Goal: Transaction & Acquisition: Download file/media

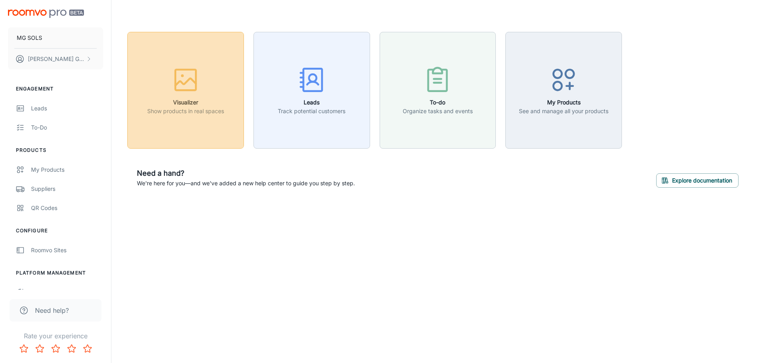
click at [193, 107] on p "Show products in real spaces" at bounding box center [185, 111] width 77 height 9
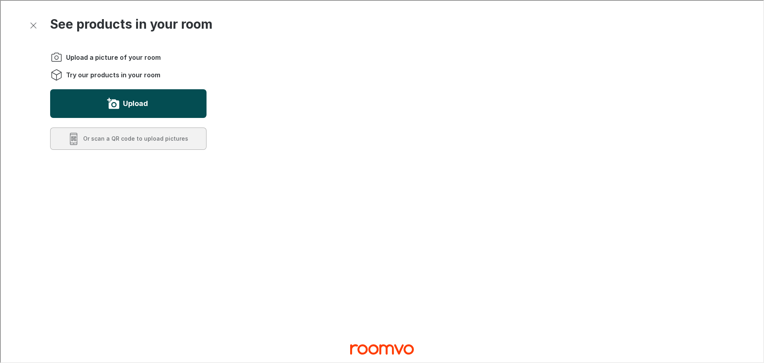
click at [148, 101] on button "Upload" at bounding box center [127, 102] width 156 height 29
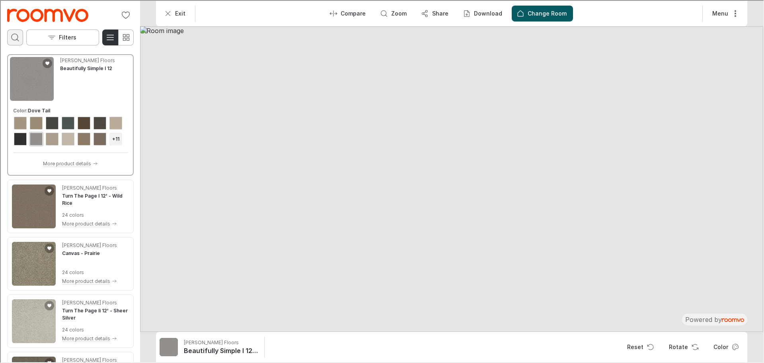
click at [16, 34] on icon "Open search box" at bounding box center [15, 37] width 10 height 10
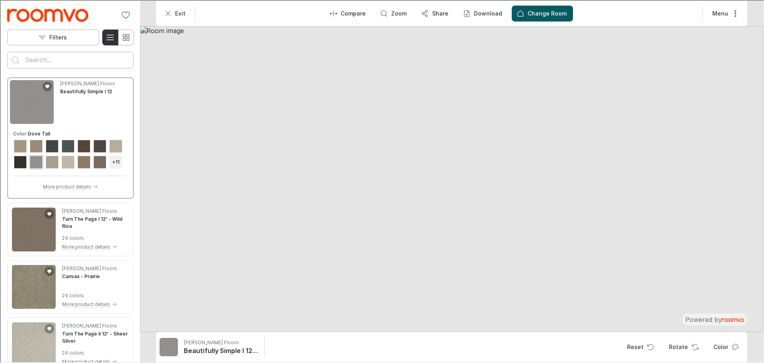
click at [41, 53] on input "Enter products to search for" at bounding box center [69, 59] width 91 height 13
click at [7, 51] on button "Search for products" at bounding box center [15, 59] width 16 height 16
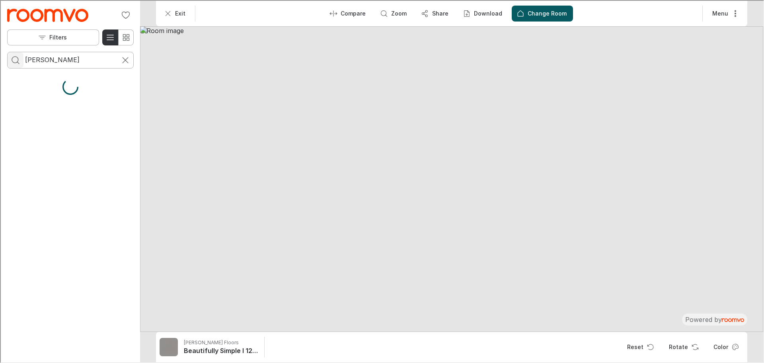
drag, startPoint x: 48, startPoint y: 56, endPoint x: 17, endPoint y: 61, distance: 31.5
click at [17, 61] on form "[PERSON_NAME]" at bounding box center [69, 59] width 127 height 17
type input "balsan"
click at [7, 51] on button "Search for products" at bounding box center [15, 59] width 16 height 16
click at [438, 230] on img at bounding box center [450, 177] width 623 height 305
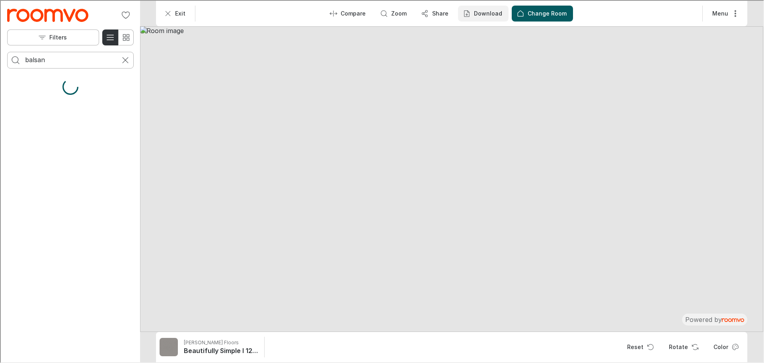
click at [481, 10] on p "Download" at bounding box center [487, 13] width 28 height 8
click at [484, 33] on p "Image" at bounding box center [488, 32] width 18 height 9
click at [731, 348] on button "Color" at bounding box center [725, 346] width 37 height 16
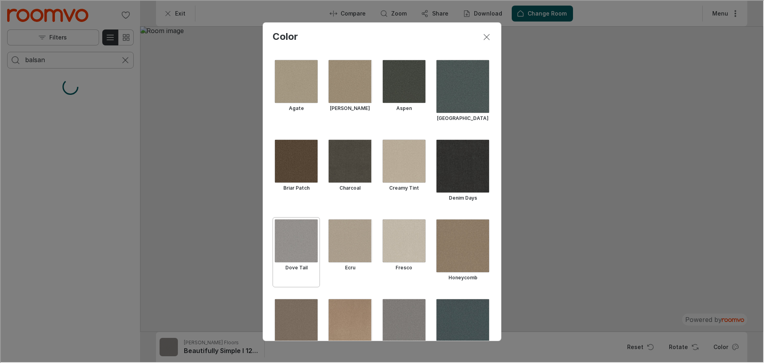
click at [731, 346] on div "Color Agate Almond Bark Aspen Blue Lagoon Briar Patch Charcoal Creamy Tint Deni…" at bounding box center [381, 180] width 763 height 361
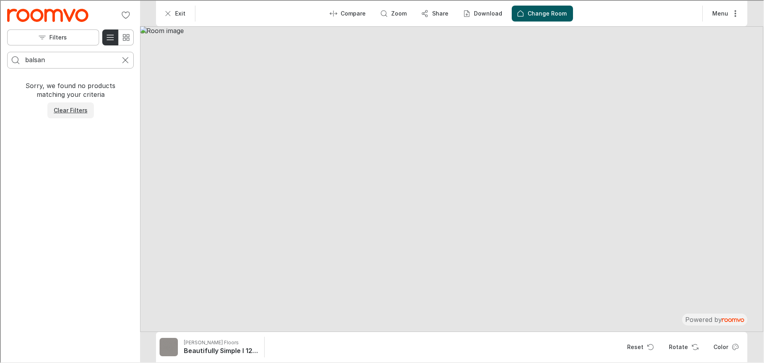
click at [71, 111] on p "Clear Filters" at bounding box center [70, 110] width 34 height 8
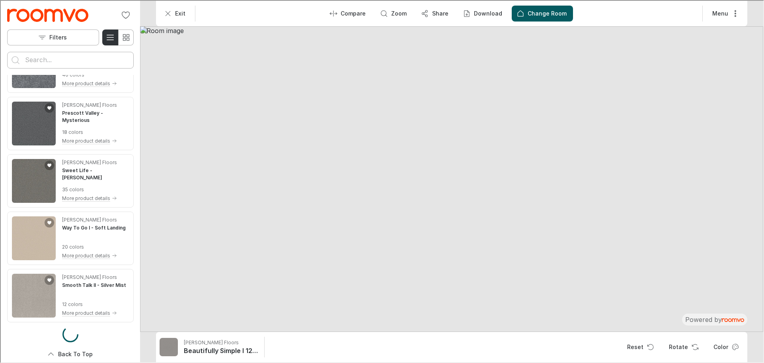
scroll to position [6027, 0]
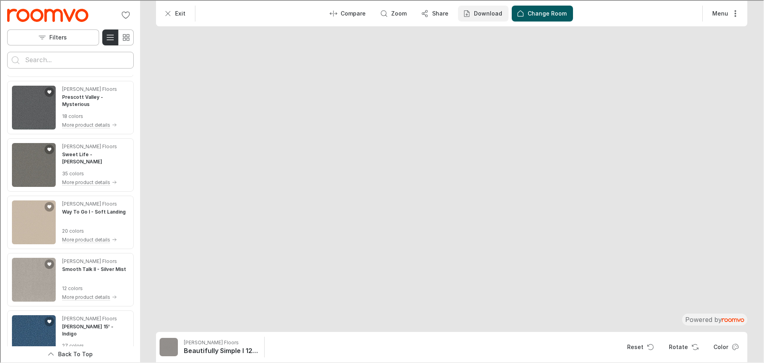
click at [487, 15] on p "Download" at bounding box center [487, 13] width 28 height 8
click at [488, 31] on p "Image" at bounding box center [488, 32] width 18 height 9
click at [724, 15] on button "Menu" at bounding box center [724, 13] width 38 height 16
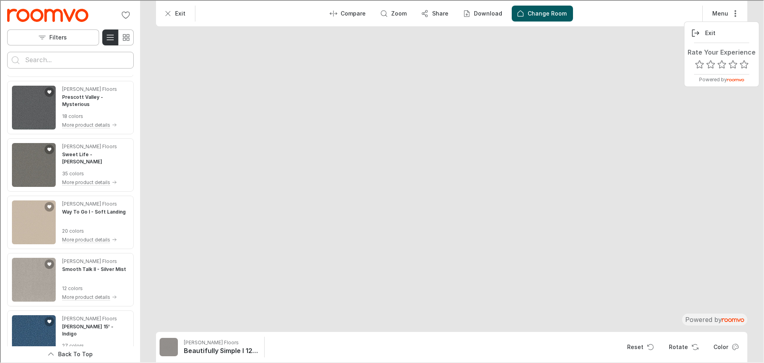
click at [199, 10] on div at bounding box center [381, 180] width 763 height 361
click at [450, 193] on img at bounding box center [451, 217] width 895 height 438
